Goal: Task Accomplishment & Management: Complete application form

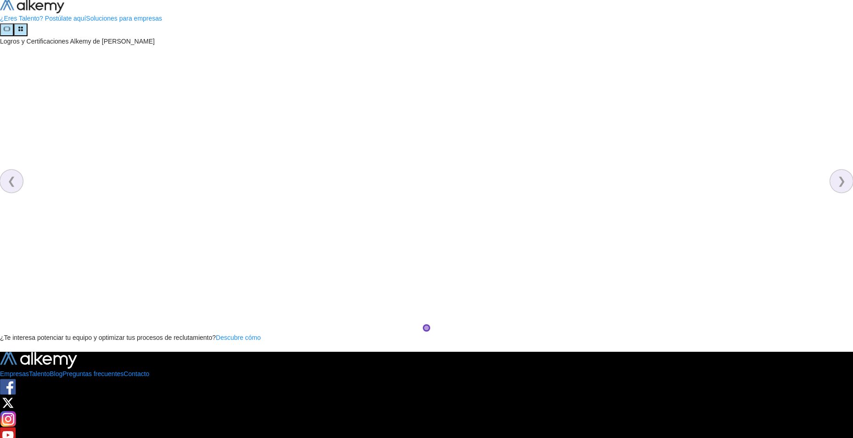
click at [31, 13] on img at bounding box center [32, 6] width 64 height 13
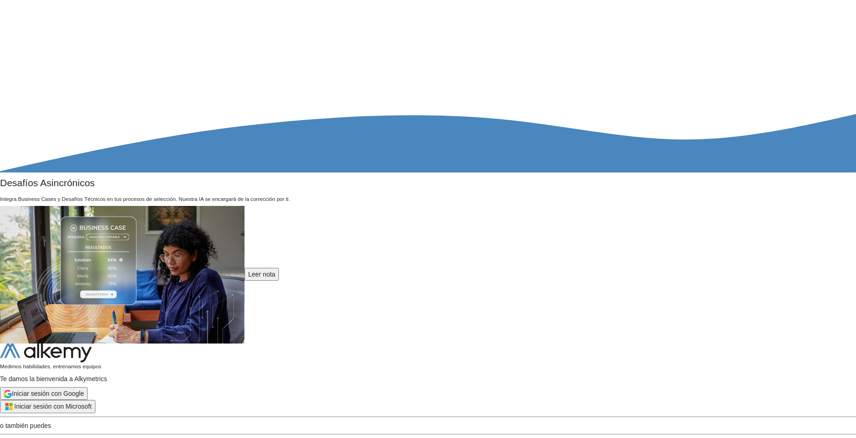
click at [75, 437] on input "text" at bounding box center [41, 444] width 68 height 13
type input "**********"
drag, startPoint x: 236, startPoint y: 319, endPoint x: 267, endPoint y: 324, distance: 31.1
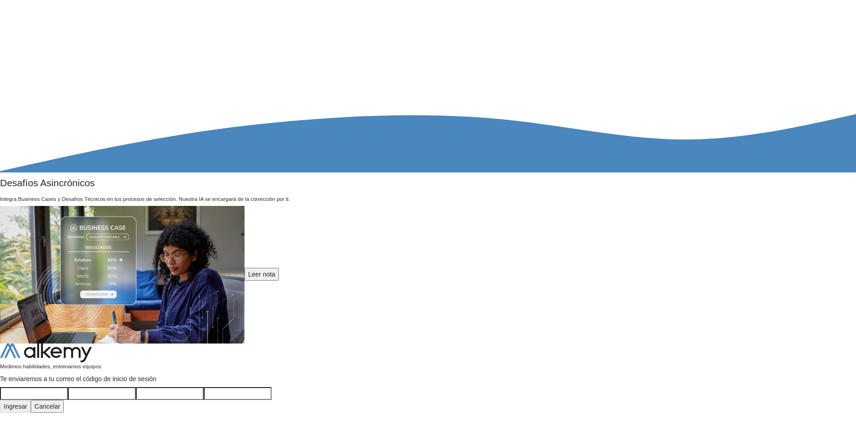
click at [68, 387] on input "text" at bounding box center [34, 393] width 68 height 13
type input "*"
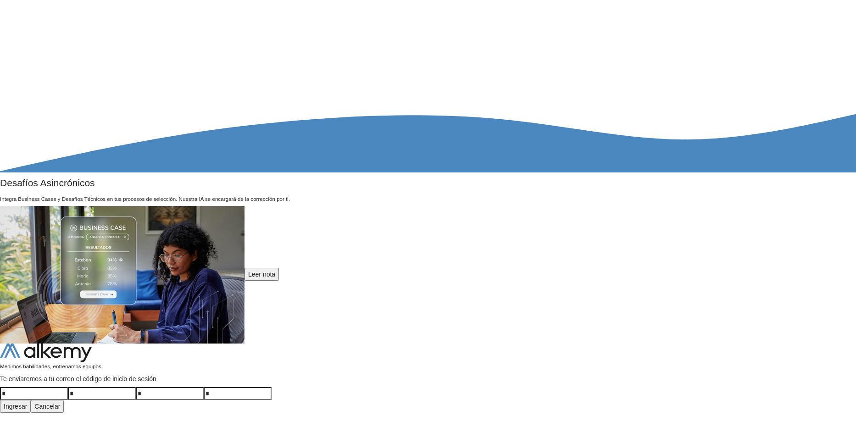
click at [31, 400] on button "Ingresar" at bounding box center [15, 406] width 31 height 13
